Goal: Task Accomplishment & Management: Use online tool/utility

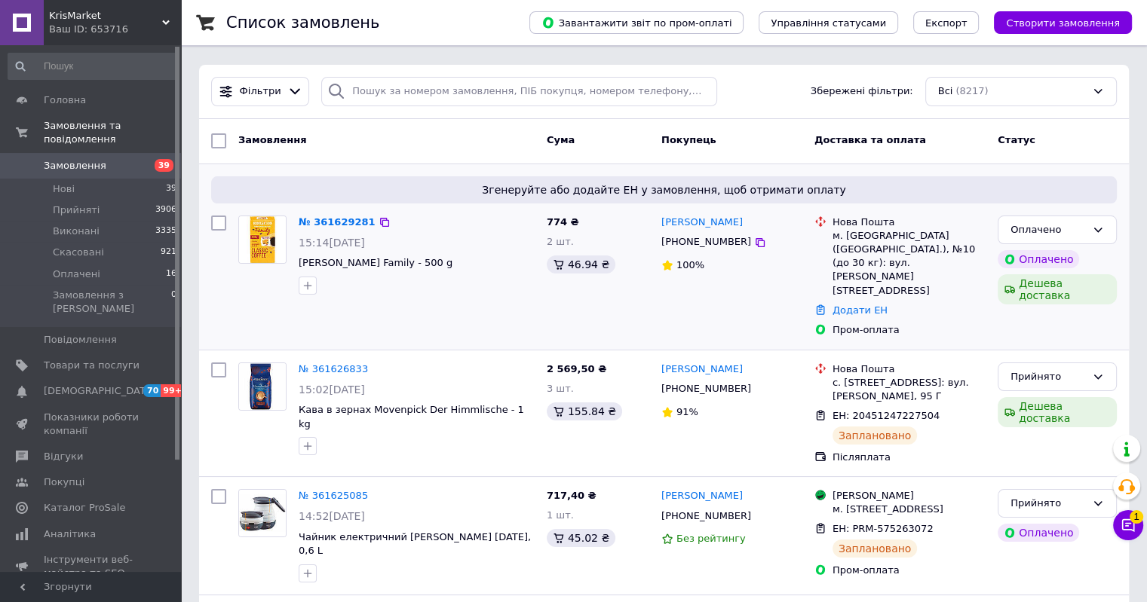
scroll to position [75, 0]
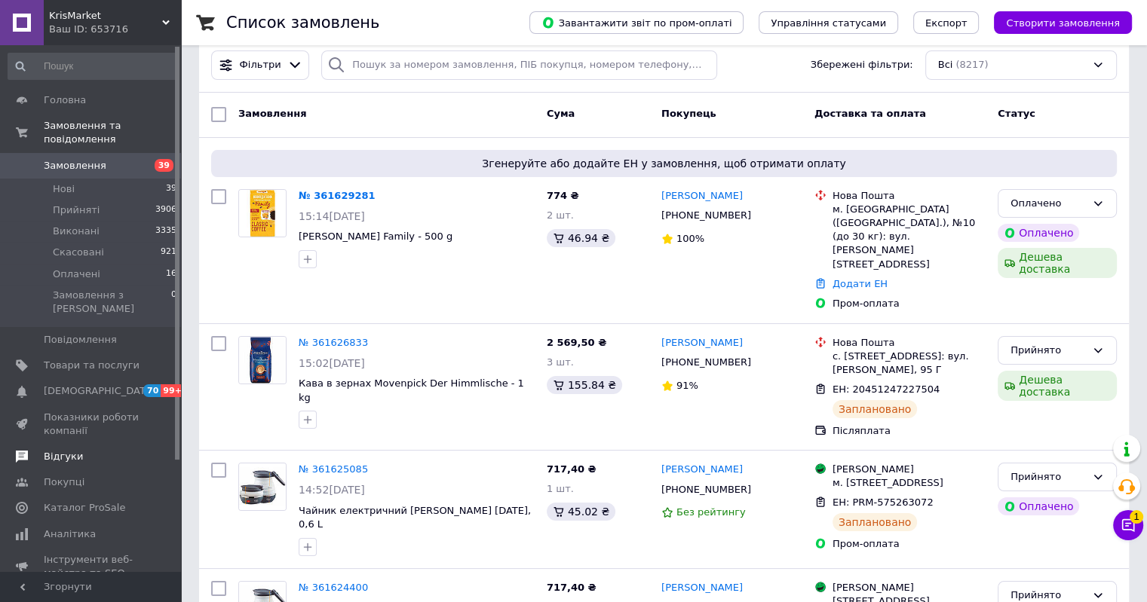
click at [65, 450] on span "Відгуки" at bounding box center [63, 457] width 39 height 14
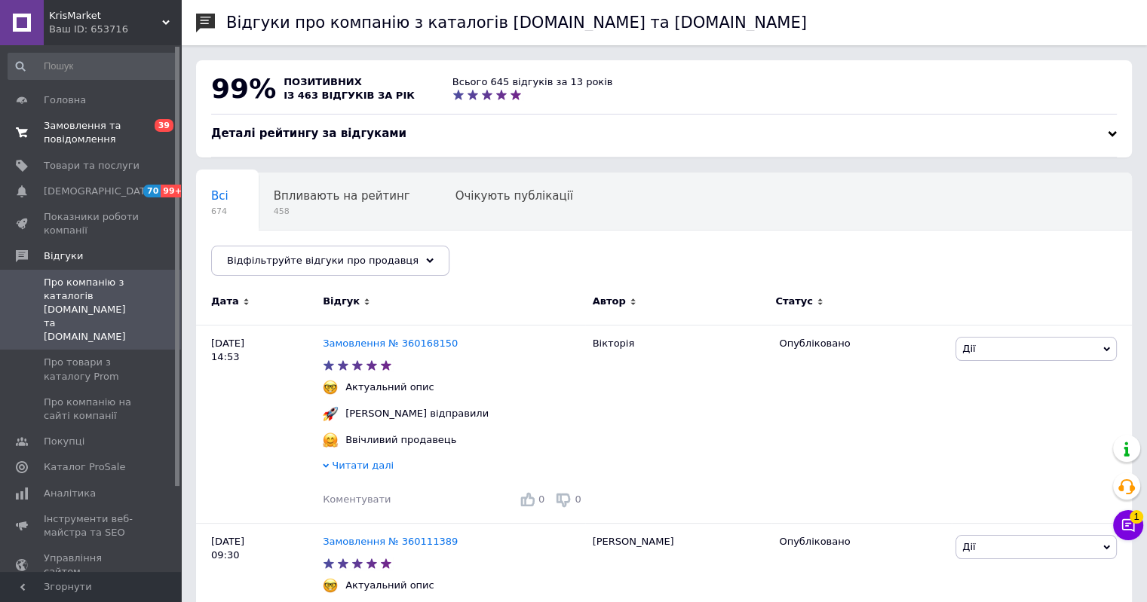
click at [69, 131] on span "Замовлення та повідомлення" at bounding box center [92, 132] width 96 height 27
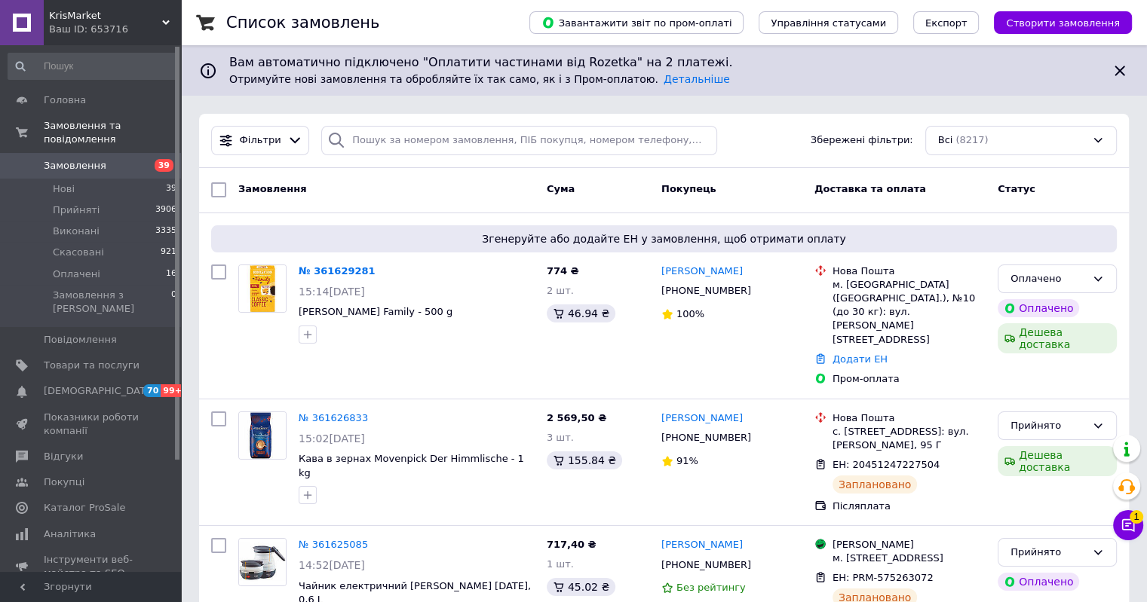
scroll to position [452, 0]
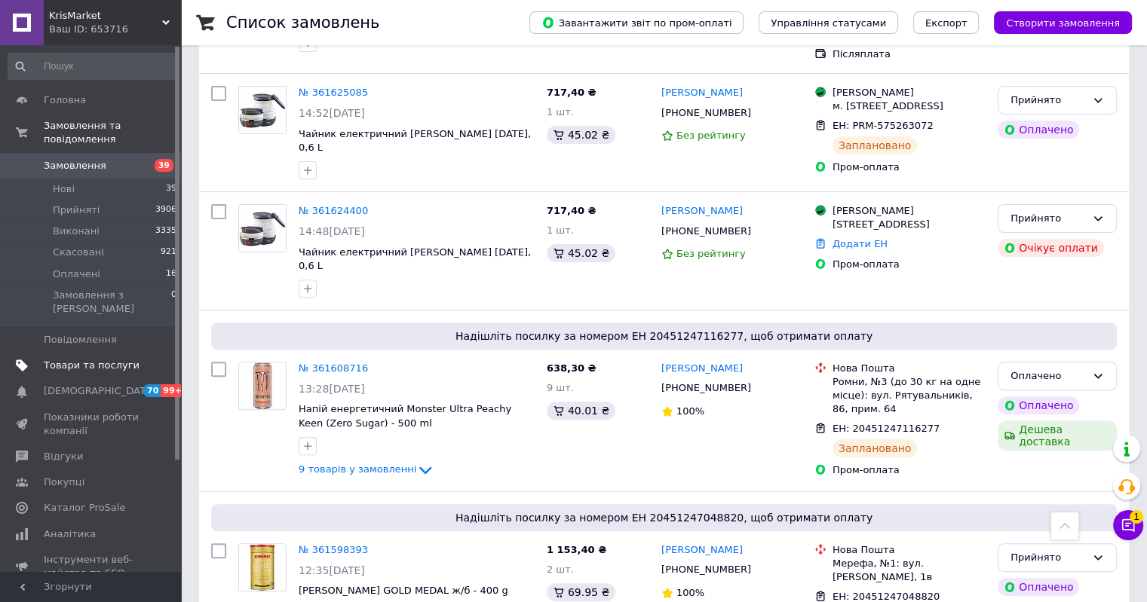
click at [82, 359] on span "Товари та послуги" at bounding box center [92, 366] width 96 height 14
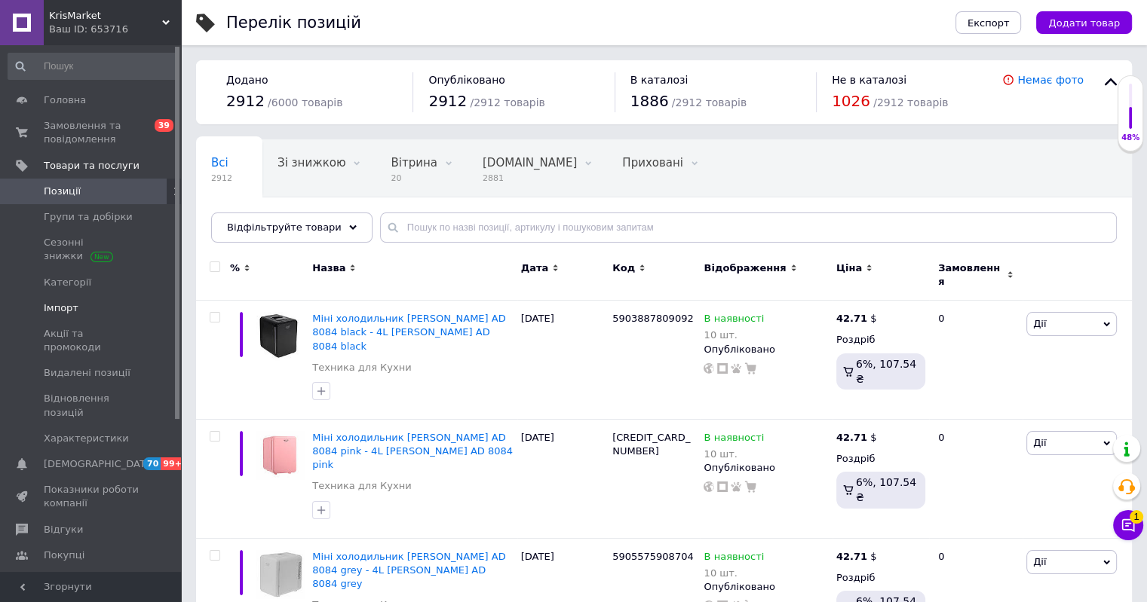
click at [55, 306] on span "Імпорт" at bounding box center [61, 309] width 35 height 14
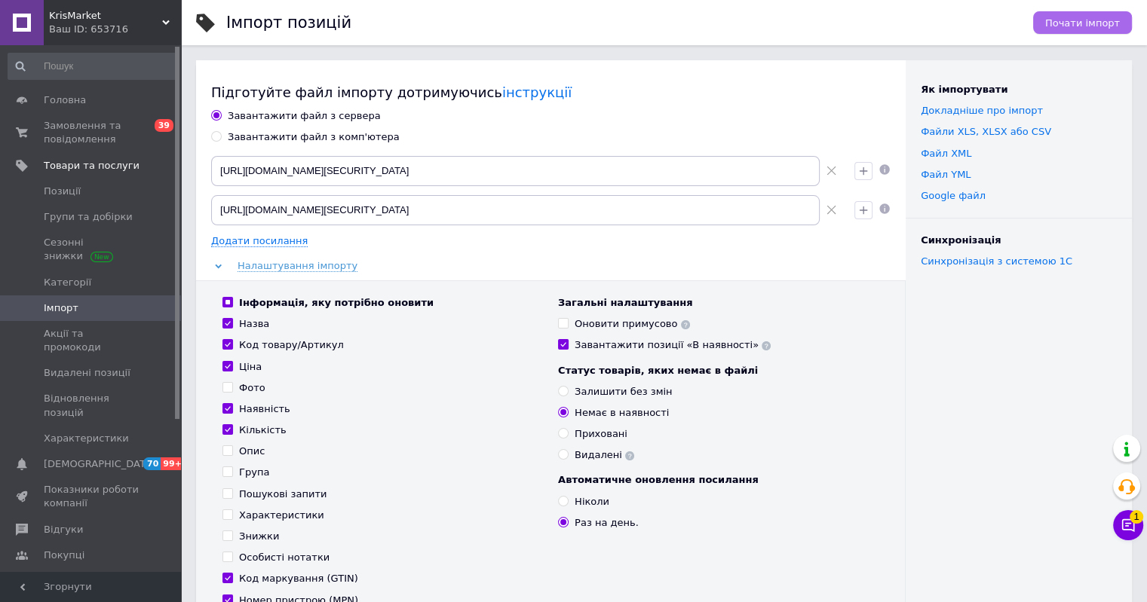
click at [1086, 19] on span "Почати імпорт" at bounding box center [1082, 22] width 75 height 11
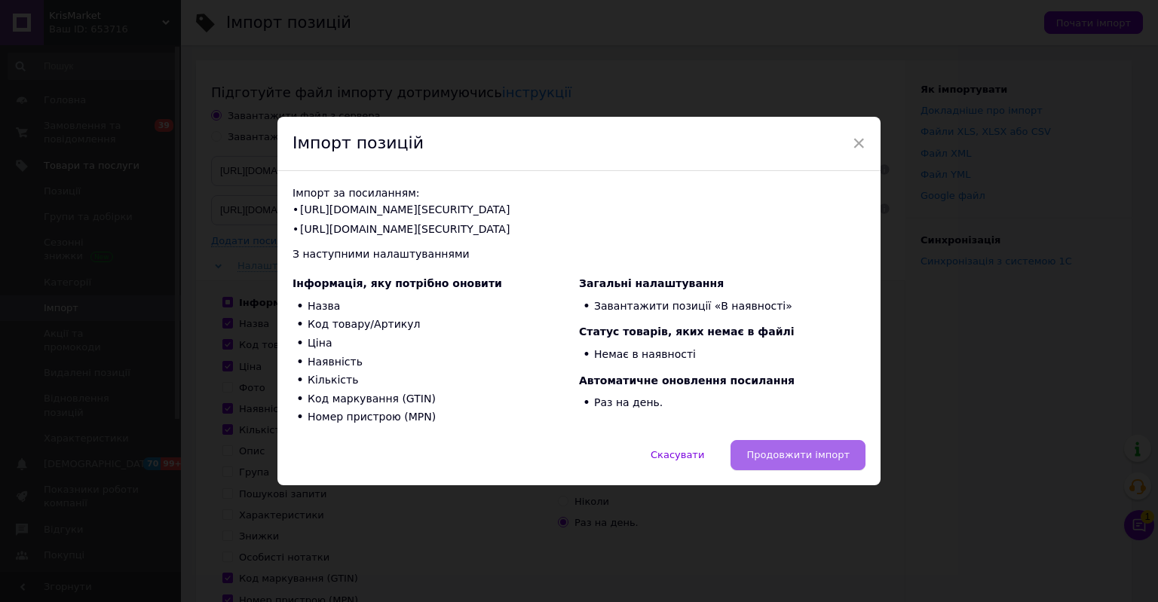
click at [789, 451] on span "Продовжити імпорт" at bounding box center [797, 454] width 103 height 11
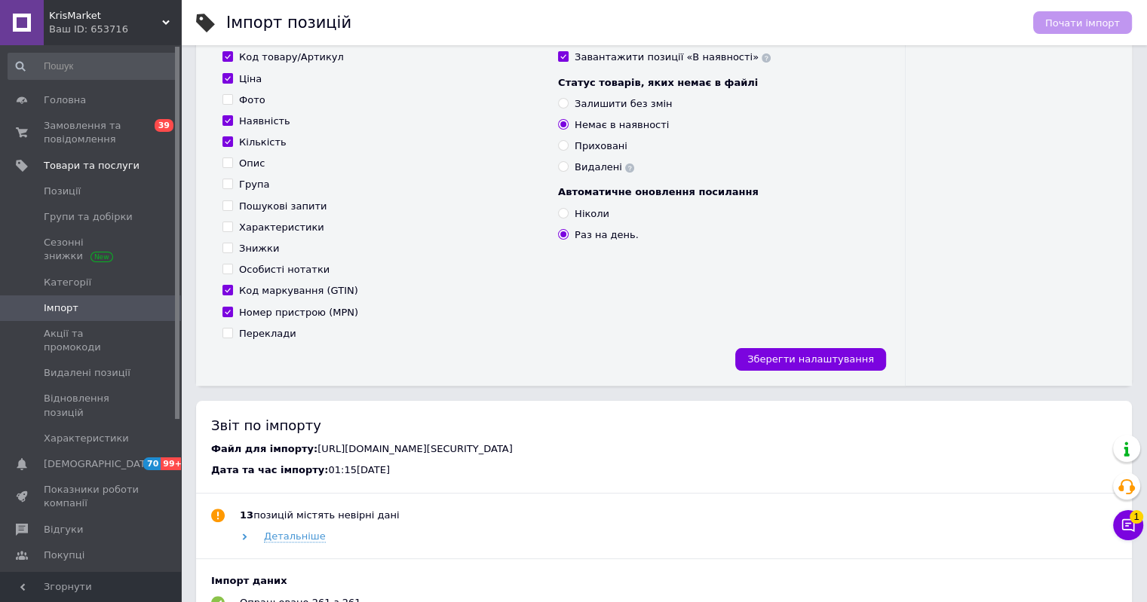
scroll to position [528, 0]
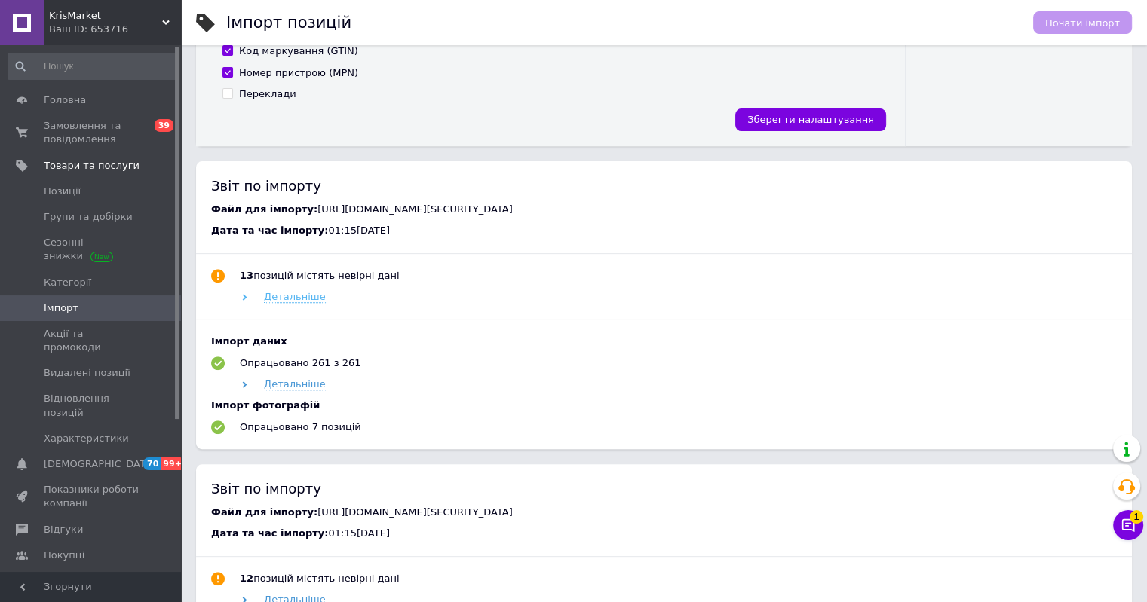
click at [313, 303] on span "Детальніше" at bounding box center [295, 297] width 62 height 12
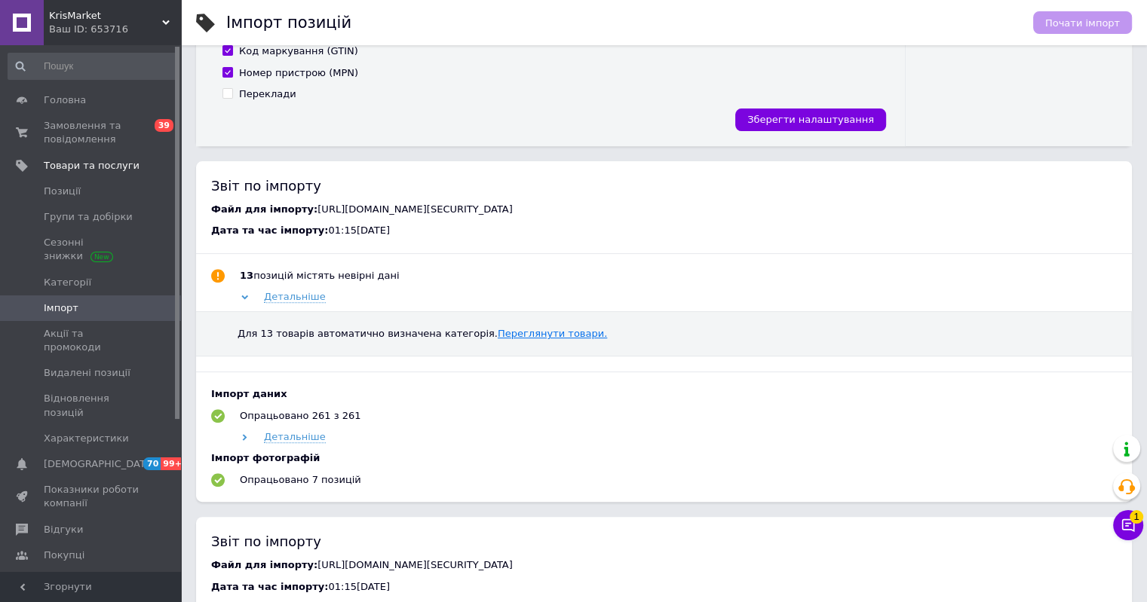
click at [500, 339] on link "Переглянути товари." at bounding box center [552, 333] width 109 height 11
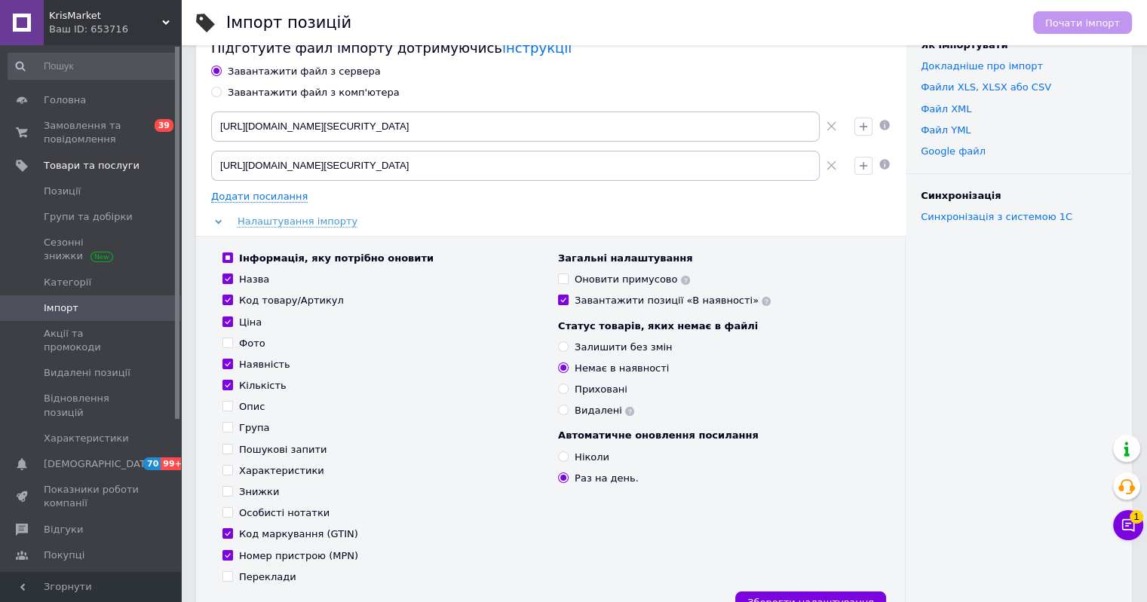
scroll to position [0, 0]
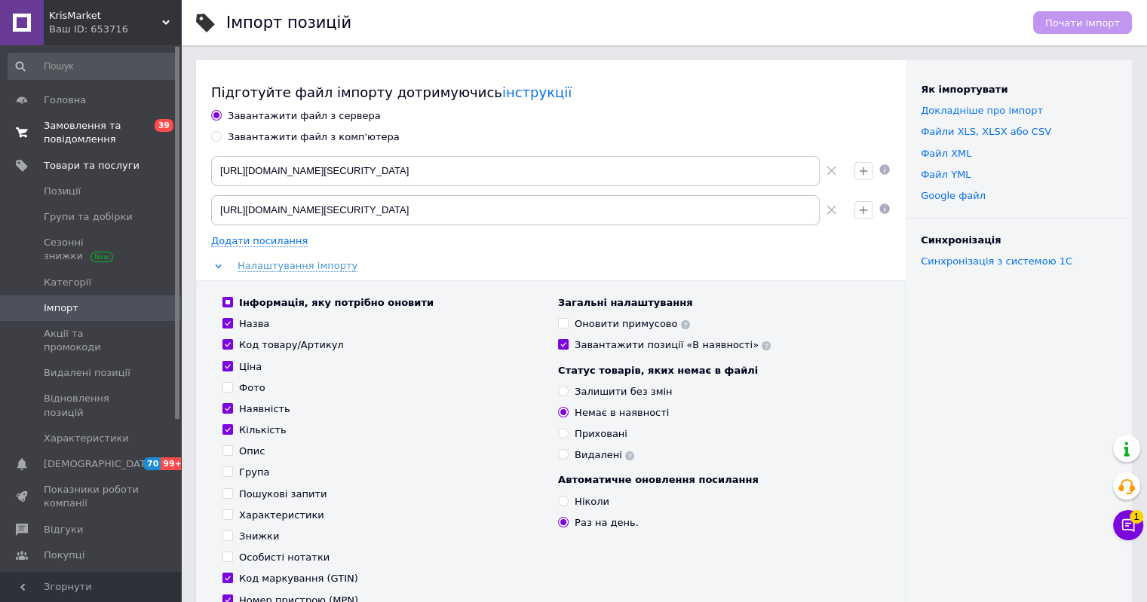
click at [66, 125] on span "Замовлення та повідомлення" at bounding box center [92, 132] width 96 height 27
